Goal: Information Seeking & Learning: Learn about a topic

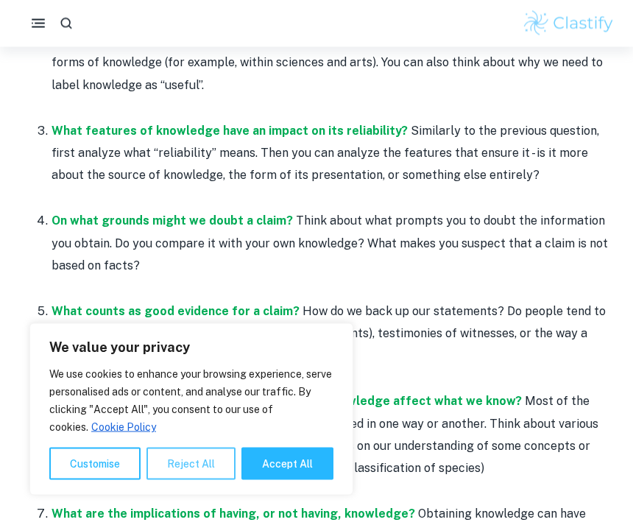
scroll to position [893, 0]
click at [226, 480] on button "Reject All" at bounding box center [191, 464] width 89 height 32
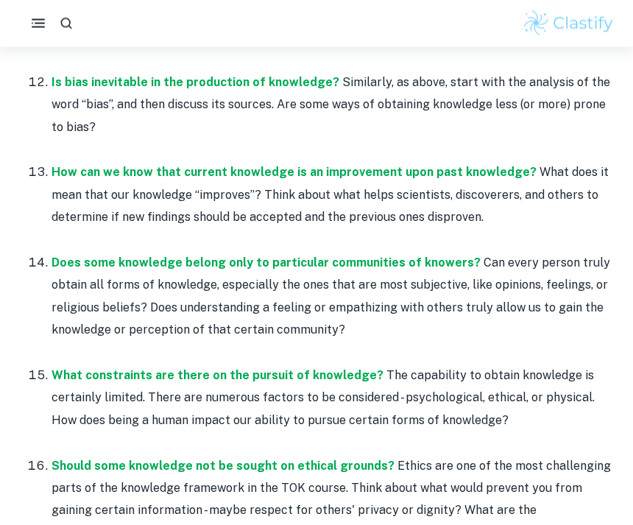
scroll to position [2055, 0]
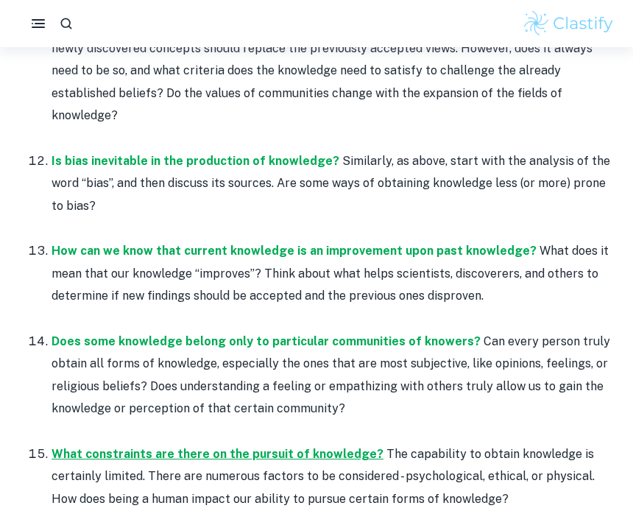
click at [276, 447] on strong "What constraints are there on the pursuit of knowledge?" at bounding box center [218, 454] width 332 height 14
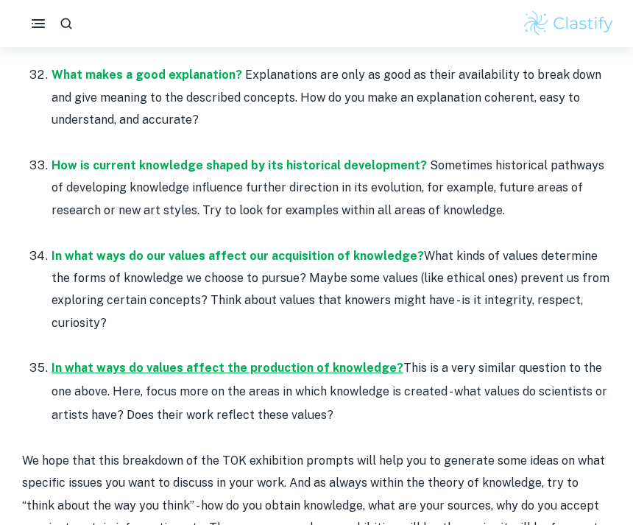
scroll to position [4174, 0]
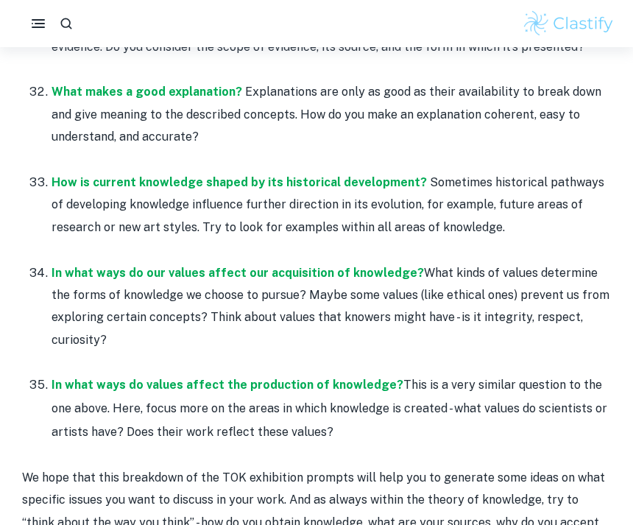
click at [239, 262] on p "In what ways do our values affect our acquisition of knowledge? What kinds of v…" at bounding box center [332, 307] width 560 height 90
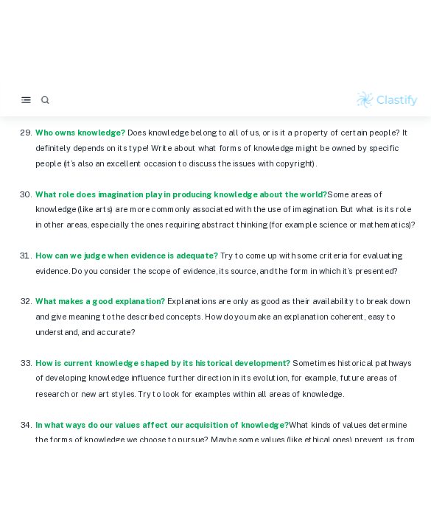
scroll to position [5045, 0]
